Goal: Transaction & Acquisition: Purchase product/service

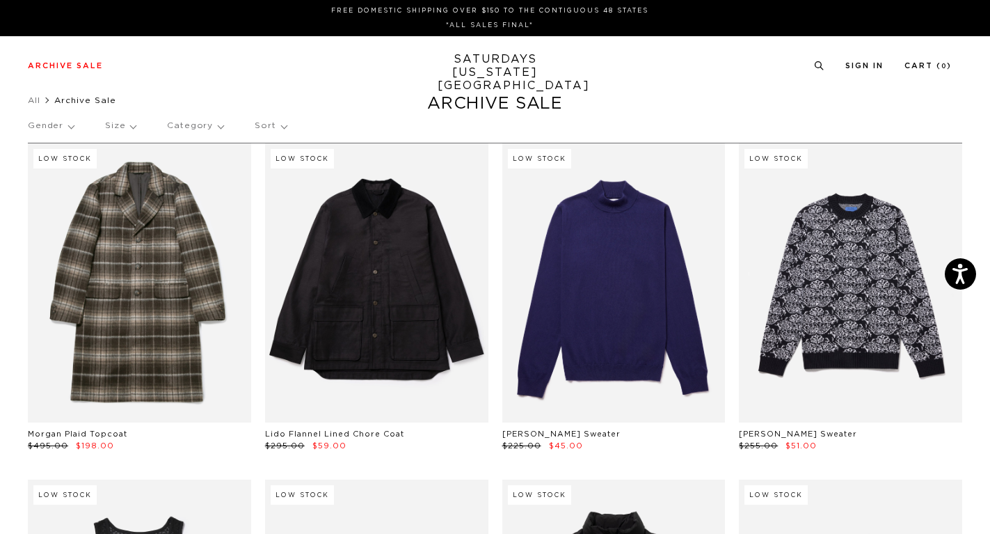
scroll to position [0, 1]
click at [56, 120] on p "Gender" at bounding box center [51, 126] width 46 height 32
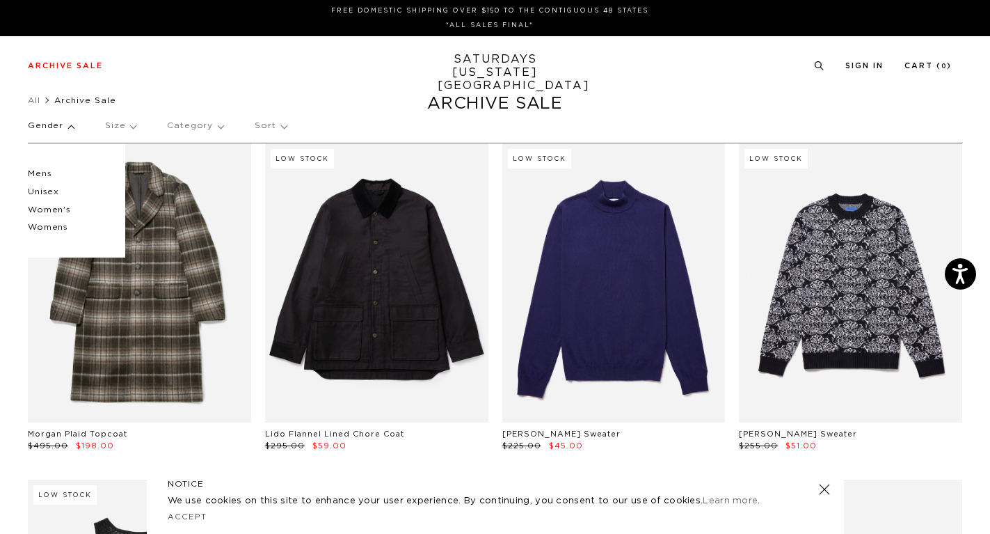
click at [43, 174] on p "Mens" at bounding box center [69, 174] width 83 height 18
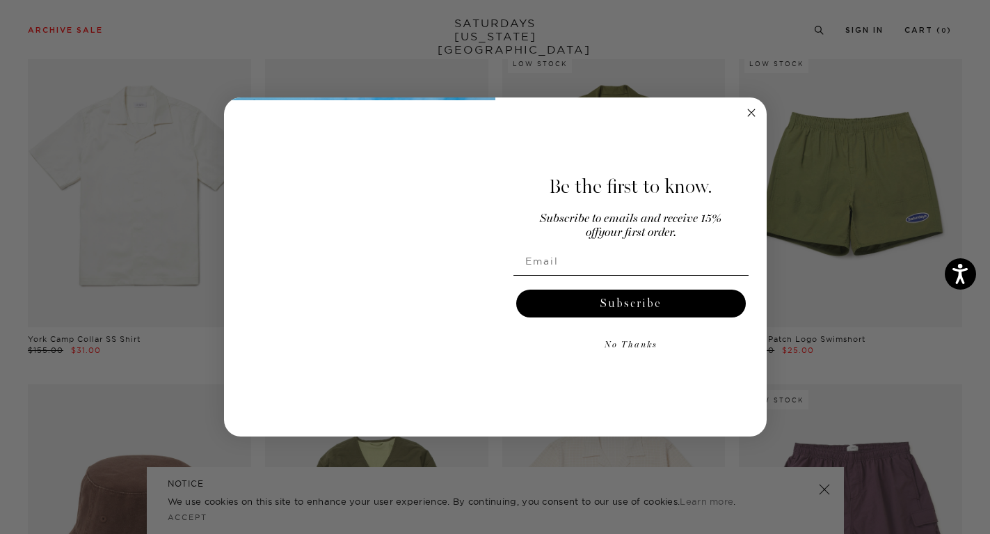
scroll to position [7001, 3]
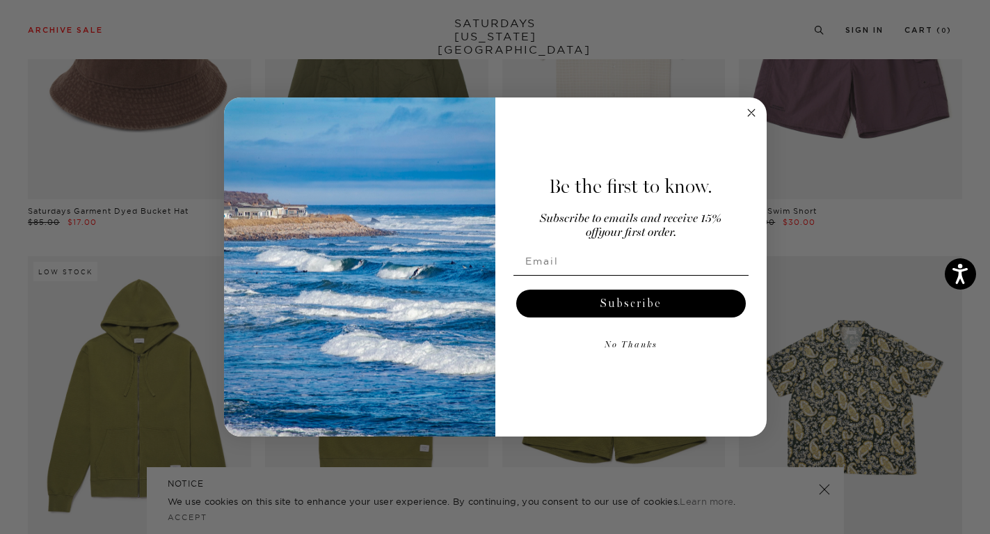
click at [747, 111] on circle "Close dialog" at bounding box center [751, 112] width 16 height 16
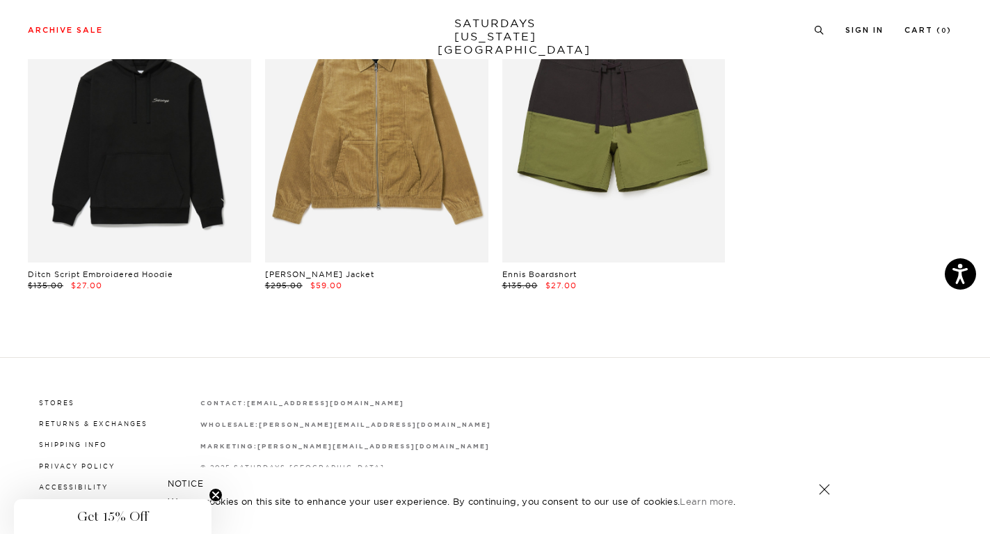
scroll to position [16701, 0]
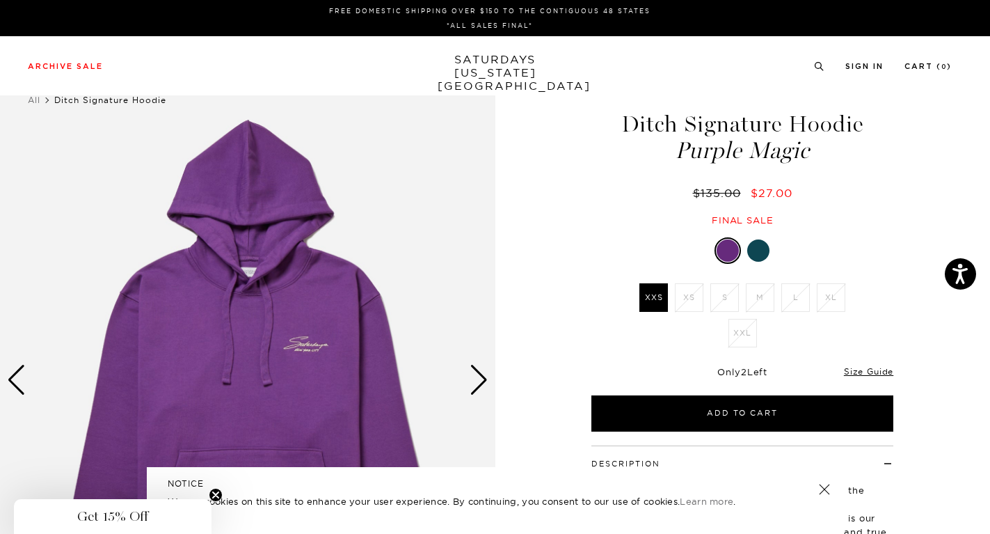
click at [762, 253] on div at bounding box center [758, 250] width 22 height 22
